Goal: Task Accomplishment & Management: Manage account settings

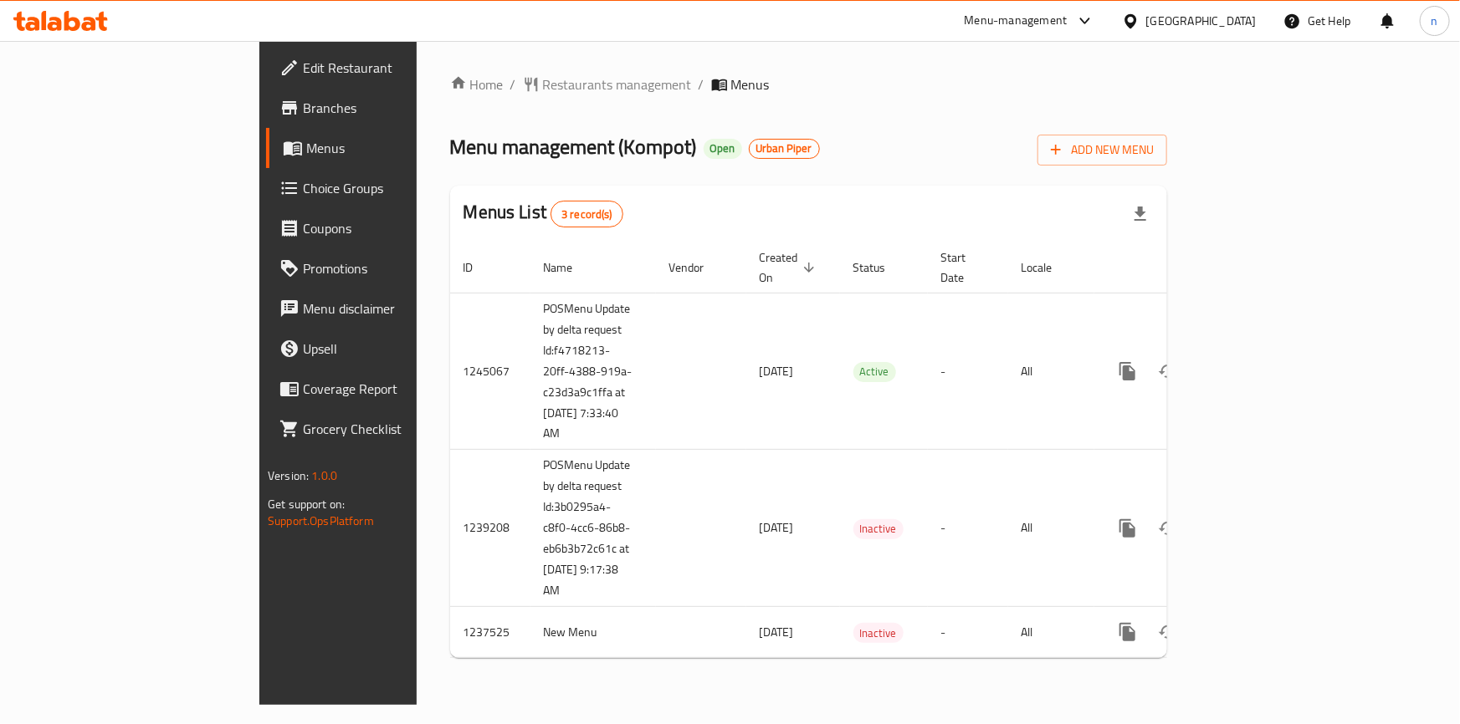
click at [789, 125] on div "Home / Restaurants management / Menus Menu management ( Kompot ) Open Urban Pip…" at bounding box center [808, 372] width 717 height 597
drag, startPoint x: 62, startPoint y: 110, endPoint x: 80, endPoint y: 115, distance: 19.3
click at [303, 110] on span "Branches" at bounding box center [396, 108] width 187 height 20
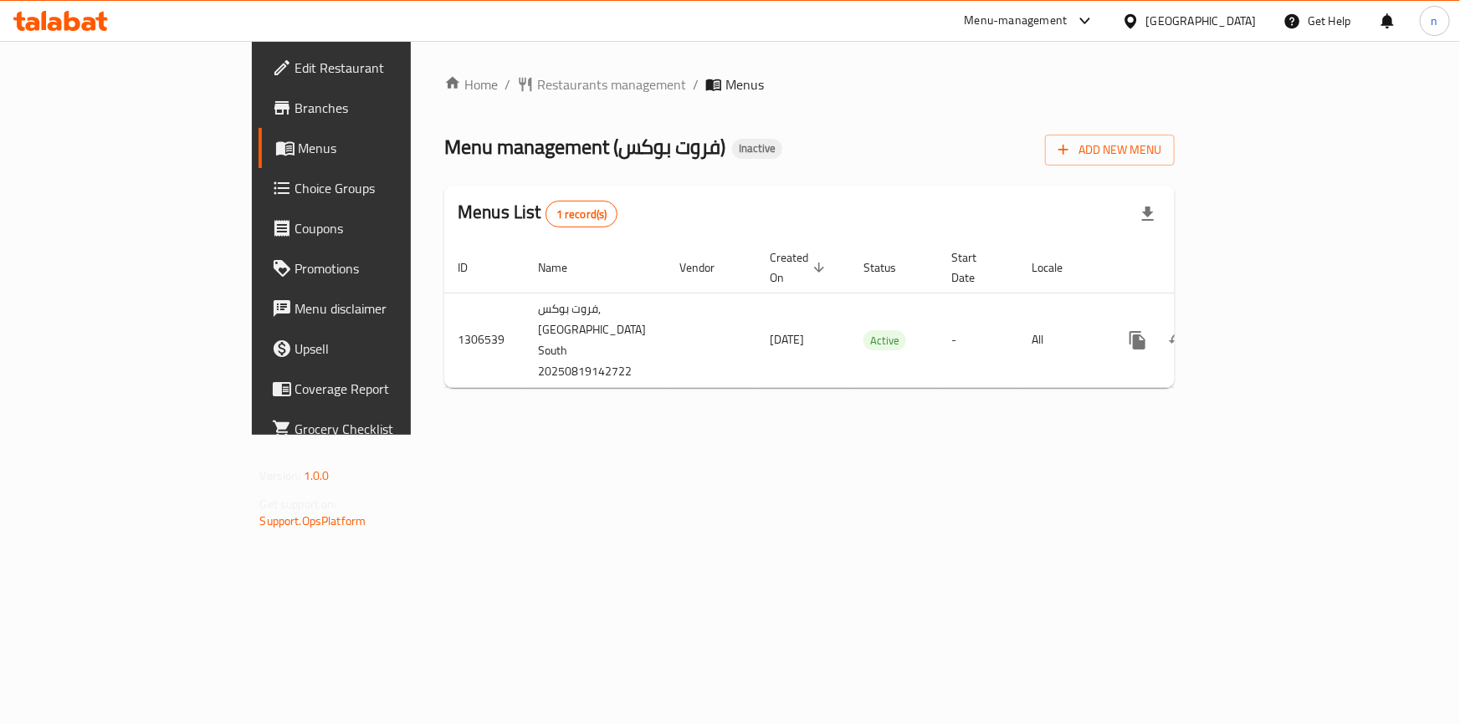
click at [258, 159] on link "Menus" at bounding box center [376, 148] width 237 height 40
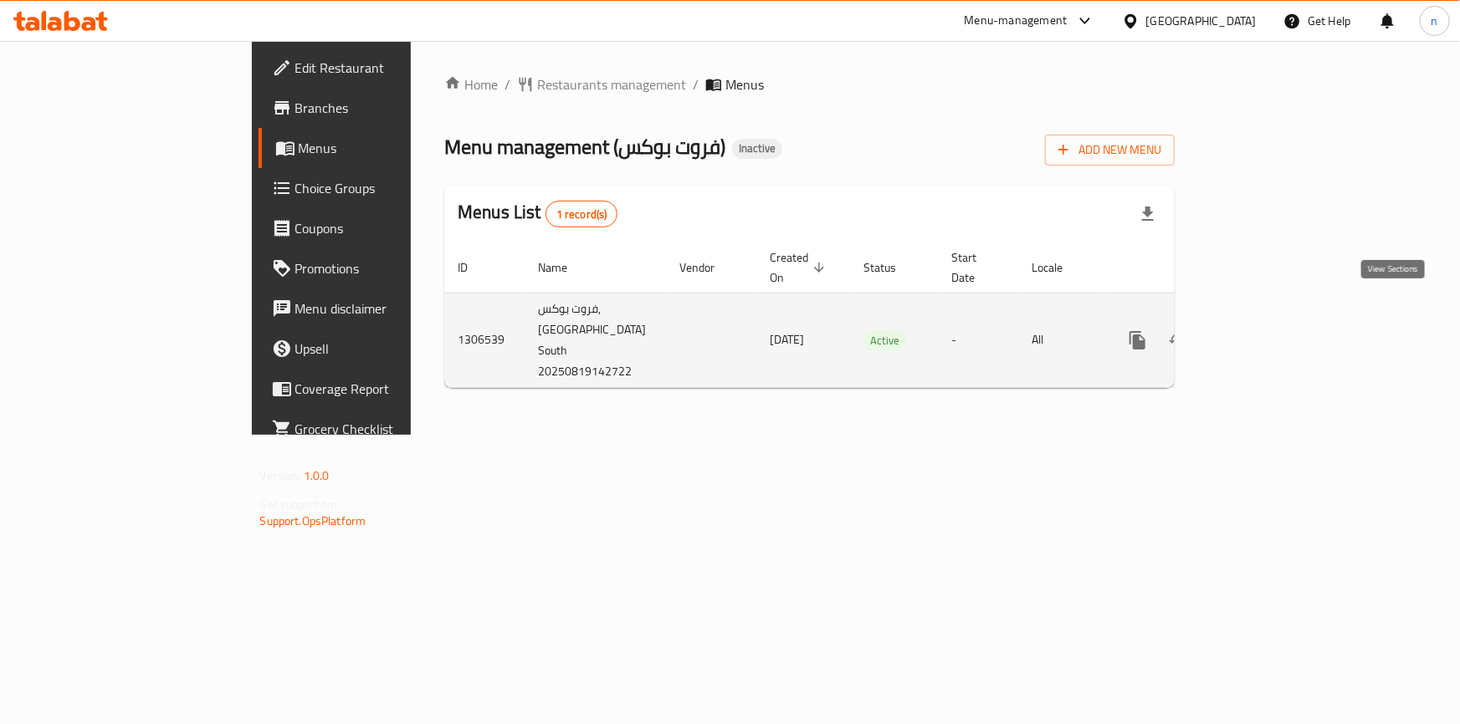
click at [1268, 330] on icon "enhanced table" at bounding box center [1258, 340] width 20 height 20
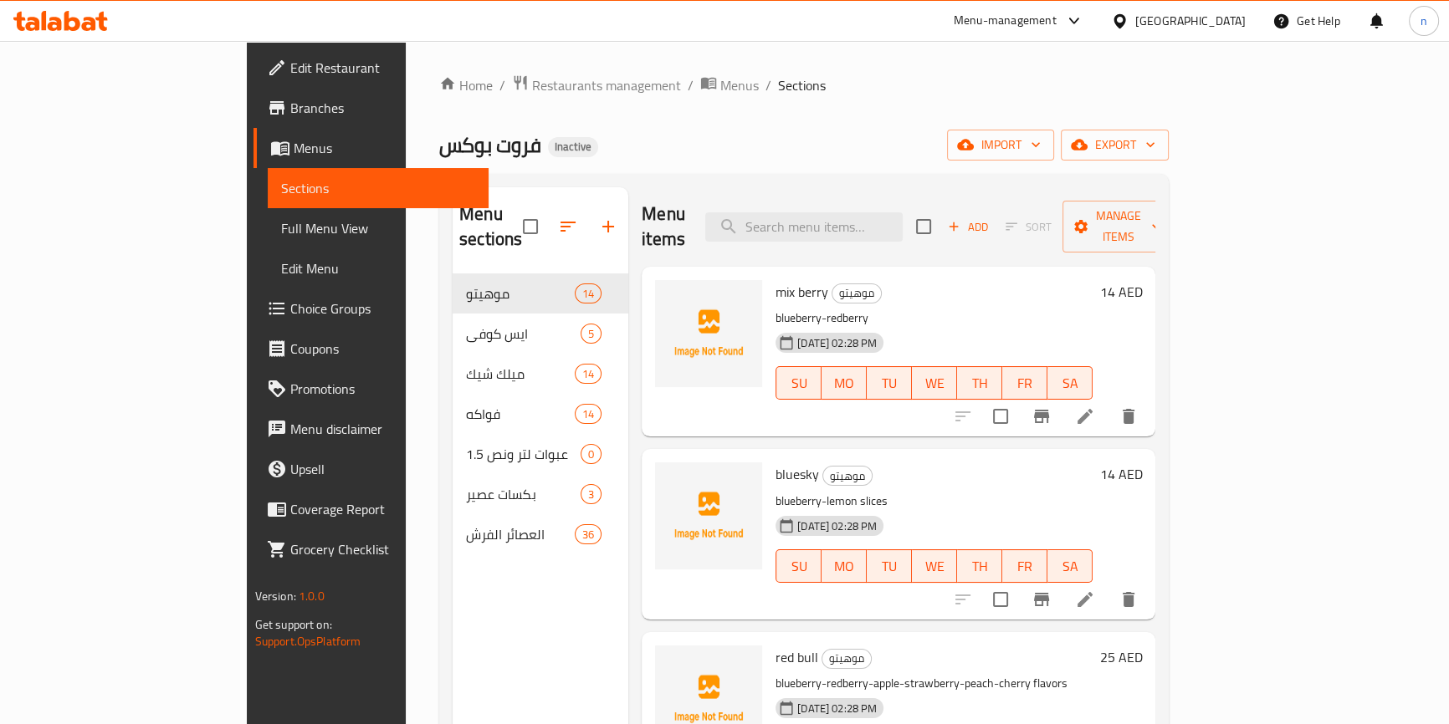
click at [837, 109] on div "Home / Restaurants management / Menus / Sections فروت بوكس Inactive import expo…" at bounding box center [803, 499] width 729 height 851
click at [268, 171] on link "Sections" at bounding box center [378, 188] width 221 height 40
click at [290, 111] on span "Branches" at bounding box center [382, 108] width 185 height 20
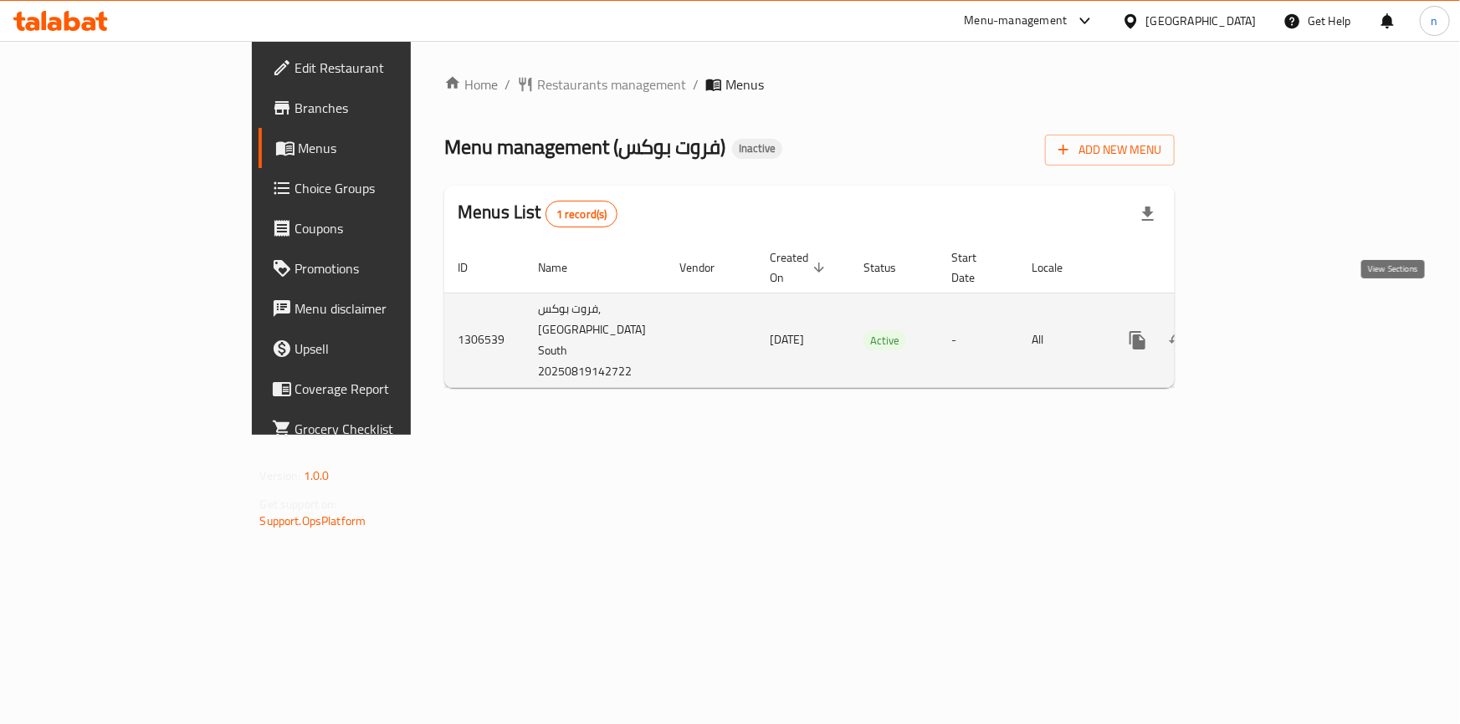
click at [1268, 330] on icon "enhanced table" at bounding box center [1258, 340] width 20 height 20
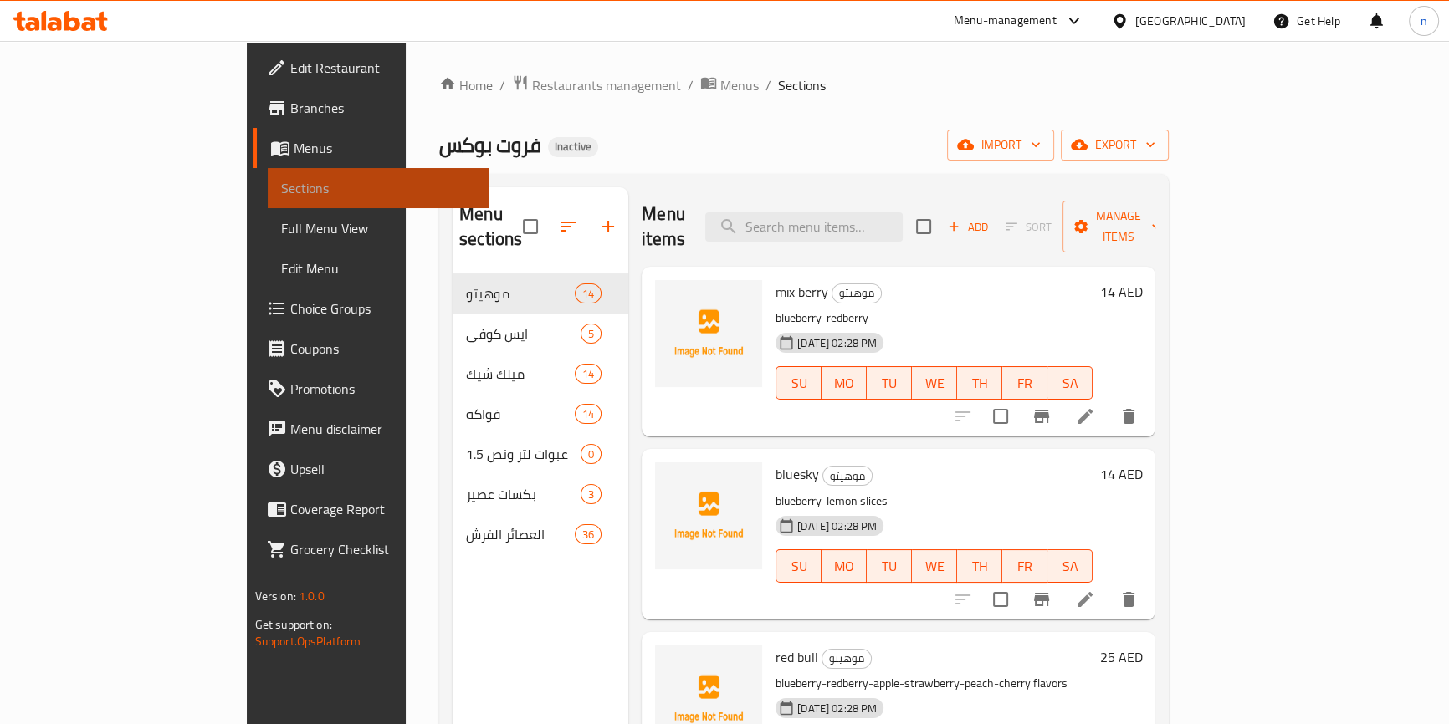
click at [268, 174] on link "Sections" at bounding box center [378, 188] width 221 height 40
click at [290, 110] on span "Branches" at bounding box center [382, 108] width 185 height 20
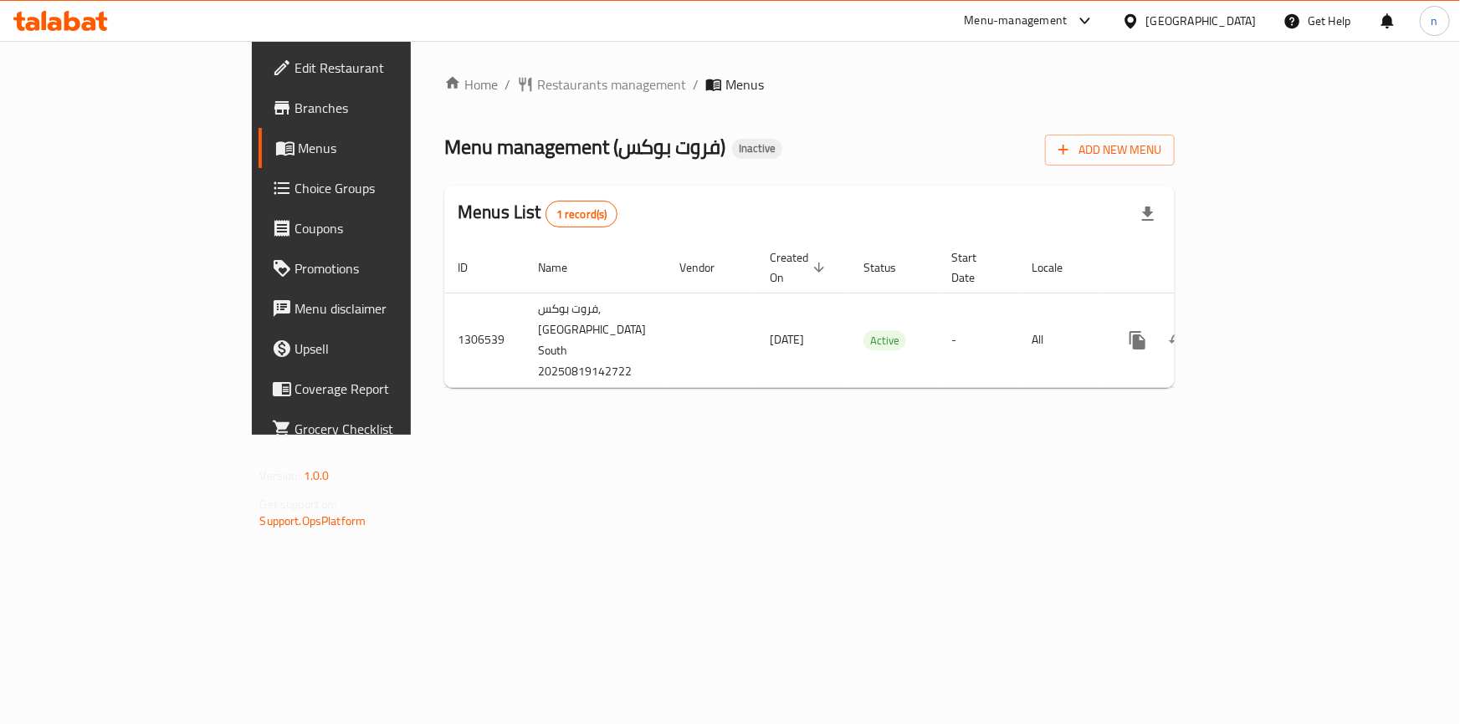
click at [295, 60] on span "Edit Restaurant" at bounding box center [388, 68] width 187 height 20
